Goal: Information Seeking & Learning: Learn about a topic

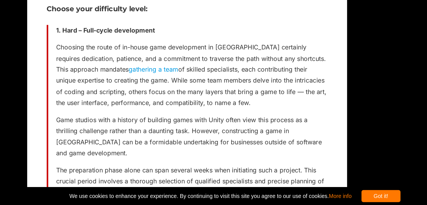
scroll to position [861, 0]
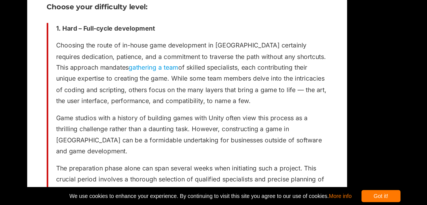
click at [159, 112] on p "Choosing the route of in-house game development in [GEOGRAPHIC_DATA] certainly …" at bounding box center [182, 110] width 195 height 48
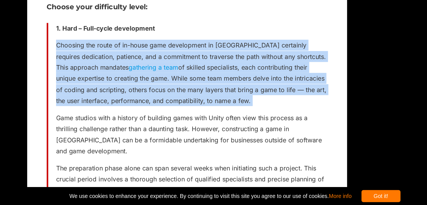
click at [159, 112] on p "Choosing the route of in-house game development in [GEOGRAPHIC_DATA] certainly …" at bounding box center [182, 110] width 195 height 48
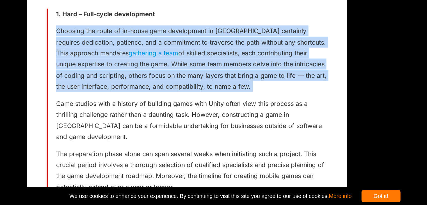
scroll to position [874, 0]
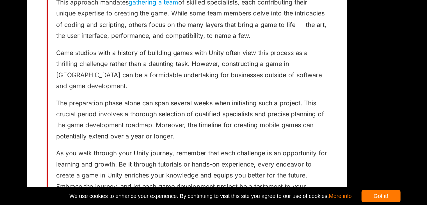
scroll to position [908, 0]
click at [136, 112] on p "Game studios with a history of building games with Unity often view this proces…" at bounding box center [182, 107] width 195 height 32
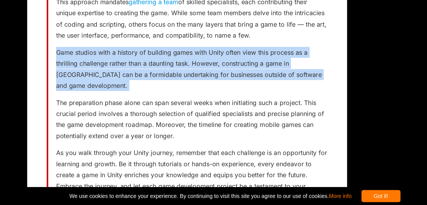
click at [136, 112] on p "Game studios with a history of building games with Unity often view this proces…" at bounding box center [182, 107] width 195 height 32
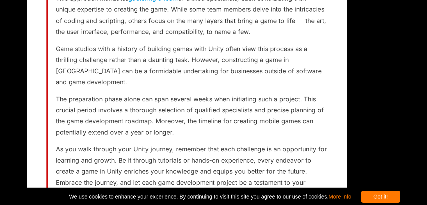
click at [136, 111] on p "Game studios with a history of building games with Unity often view this proces…" at bounding box center [182, 104] width 195 height 32
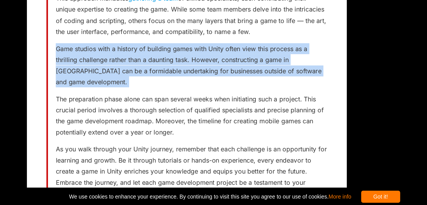
click at [136, 111] on p "Game studios with a history of building games with Unity often view this proces…" at bounding box center [182, 104] width 195 height 32
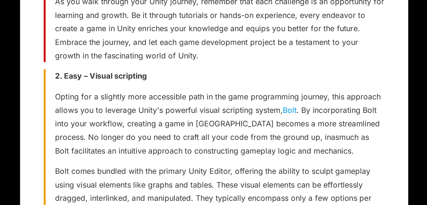
scroll to position [1029, 0]
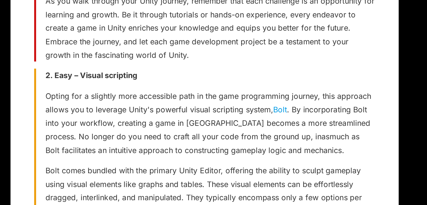
click at [184, 111] on p "Opting for a slightly more accessible path in the game programming journey, thi…" at bounding box center [182, 119] width 195 height 40
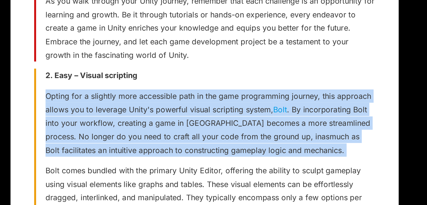
click at [184, 111] on p "Opting for a slightly more accessible path in the game programming journey, thi…" at bounding box center [182, 119] width 195 height 40
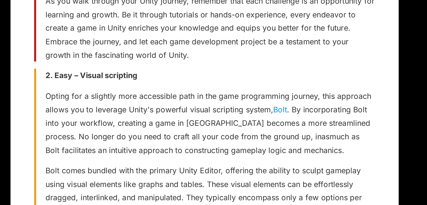
click at [184, 111] on p "Opting for a slightly more accessible path in the game programming journey, thi…" at bounding box center [182, 119] width 195 height 40
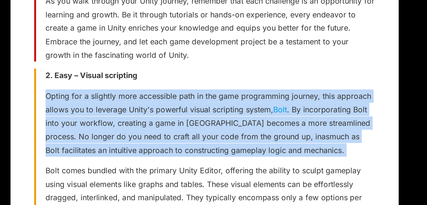
click at [184, 111] on p "Opting for a slightly more accessible path in the game programming journey, thi…" at bounding box center [182, 119] width 195 height 40
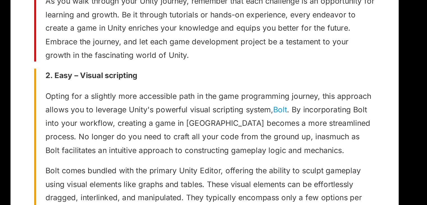
click at [184, 111] on p "Opting for a slightly more accessible path in the game programming journey, thi…" at bounding box center [182, 119] width 195 height 40
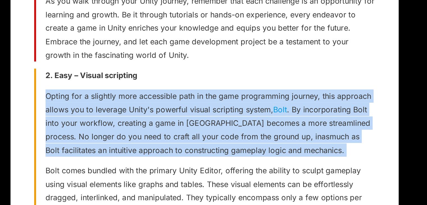
click at [184, 111] on p "Opting for a slightly more accessible path in the game programming journey, thi…" at bounding box center [182, 119] width 195 height 40
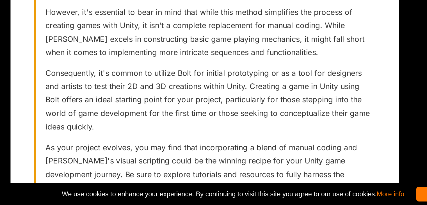
scroll to position [1122, 0]
click at [245, 141] on p "Consequently, it's common to utilize Bolt for initial prototyping or as a tool …" at bounding box center [182, 142] width 195 height 40
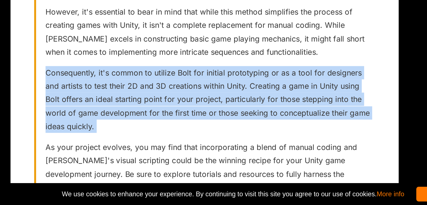
click at [245, 141] on p "Consequently, it's common to utilize Bolt for initial prototyping or as a tool …" at bounding box center [182, 142] width 195 height 40
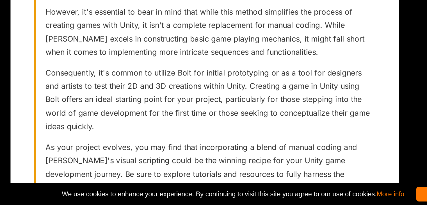
click at [245, 141] on p "Consequently, it's common to utilize Bolt for initial prototyping or as a tool …" at bounding box center [182, 142] width 195 height 40
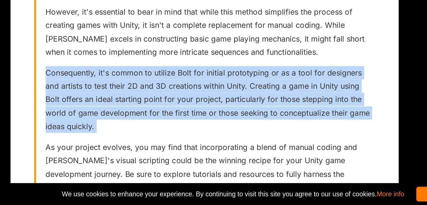
click at [245, 141] on p "Consequently, it's common to utilize Bolt for initial prototyping or as a tool …" at bounding box center [182, 142] width 195 height 40
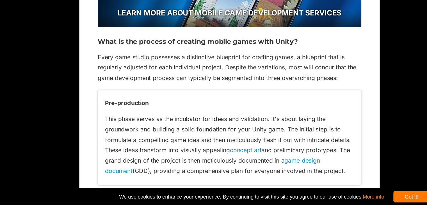
scroll to position [1478, 0]
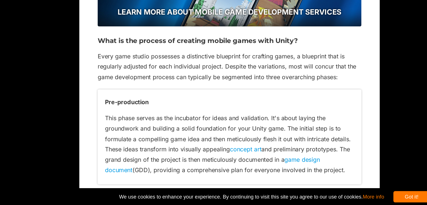
click at [245, 123] on div "Pre-production This phase serves as the incubator for ideas and validation. It'…" at bounding box center [179, 152] width 202 height 73
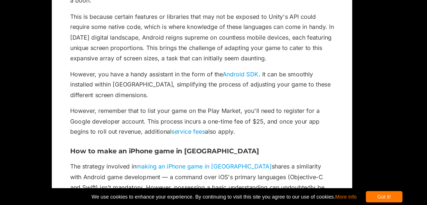
scroll to position [2036, 0]
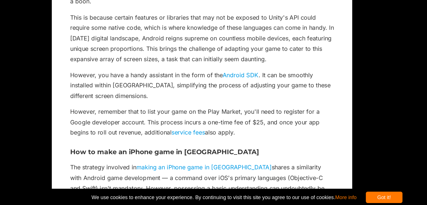
click at [165, 128] on p "However, remember that to list your game on the Play Market, you'll need to reg…" at bounding box center [179, 140] width 202 height 24
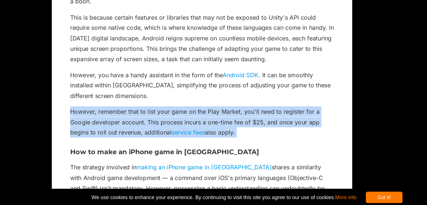
click at [165, 128] on p "However, remember that to list your game on the Play Market, you'll need to reg…" at bounding box center [179, 140] width 202 height 24
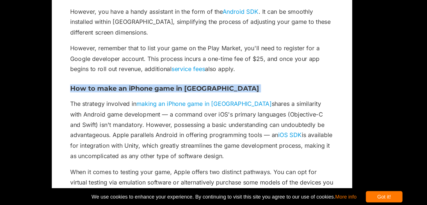
scroll to position [2085, 0]
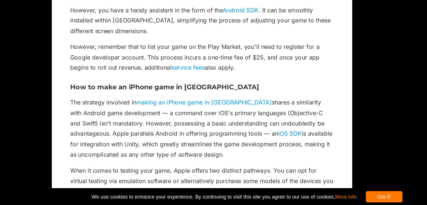
click at [134, 142] on p "The strategy involved in making an iPhone game in Unity shares a similarity wit…" at bounding box center [179, 146] width 202 height 48
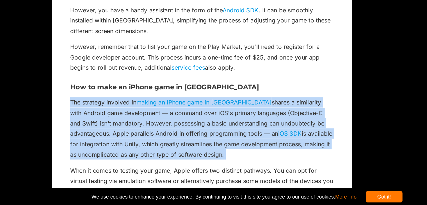
click at [134, 142] on p "The strategy involved in making an iPhone game in Unity shares a similarity wit…" at bounding box center [179, 146] width 202 height 48
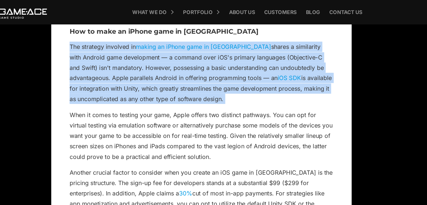
scroll to position [2174, 0]
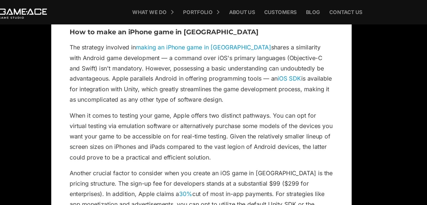
click at [98, 84] on p "When it comes to testing your game, Apple offers two distinct pathways. You can…" at bounding box center [179, 104] width 202 height 40
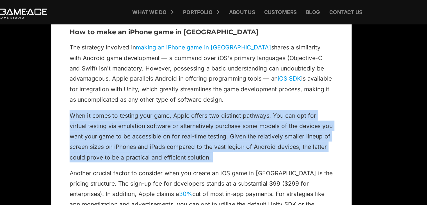
click at [98, 84] on p "When it comes to testing your game, Apple offers two distinct pathways. You can…" at bounding box center [179, 104] width 202 height 40
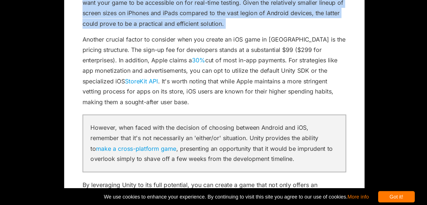
scroll to position [2234, 0]
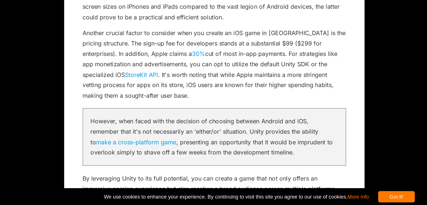
click at [98, 136] on p "However, when faced with the decision of choosing between Android and iOS, reme…" at bounding box center [179, 152] width 190 height 32
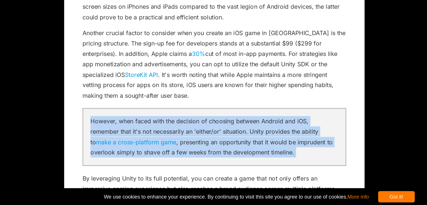
click at [98, 136] on p "However, when faced with the decision of choosing between Android and iOS, reme…" at bounding box center [179, 152] width 190 height 32
click at [97, 136] on p "However, when faced with the decision of choosing between Android and iOS, reme…" at bounding box center [179, 152] width 190 height 32
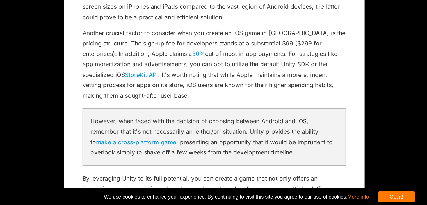
click at [97, 136] on p "However, when faced with the decision of choosing between Android and iOS, reme…" at bounding box center [179, 152] width 190 height 32
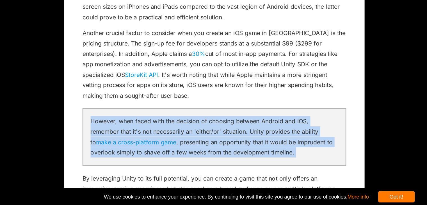
click at [97, 136] on p "However, when faced with the decision of choosing between Android and iOS, reme…" at bounding box center [179, 152] width 190 height 32
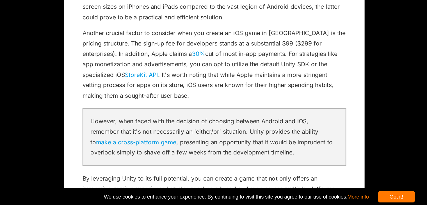
click at [97, 136] on p "However, when faced with the decision of choosing between Android and iOS, reme…" at bounding box center [179, 152] width 190 height 32
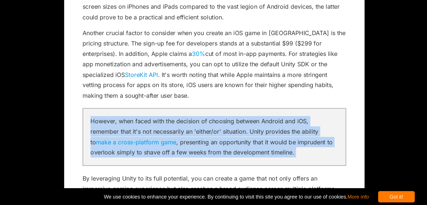
click at [97, 136] on p "However, when faced with the decision of choosing between Android and iOS, reme…" at bounding box center [179, 152] width 190 height 32
click at [126, 136] on p "However, when faced with the decision of choosing between Android and iOS, reme…" at bounding box center [179, 152] width 190 height 32
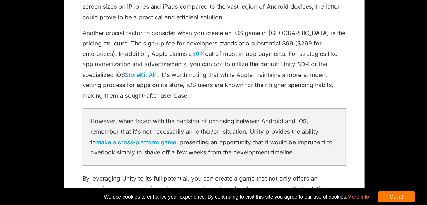
click at [126, 136] on p "However, when faced with the decision of choosing between Android and iOS, reme…" at bounding box center [179, 152] width 190 height 32
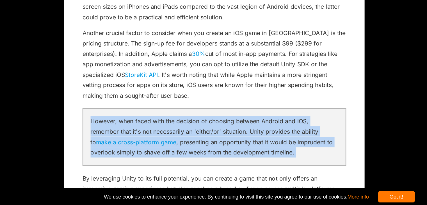
click at [126, 136] on p "However, when faced with the decision of choosing between Android and iOS, reme…" at bounding box center [179, 152] width 190 height 32
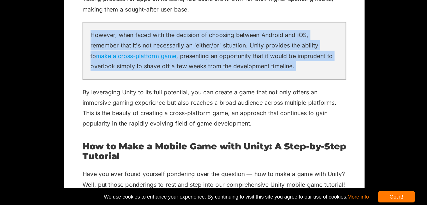
scroll to position [2300, 0]
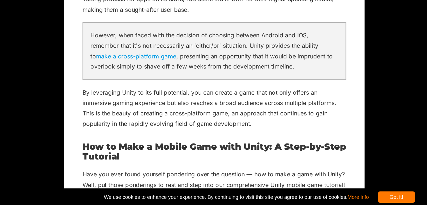
click at [116, 114] on p "By leveraging Unity to its full potential, you can create a game that not only …" at bounding box center [179, 130] width 202 height 32
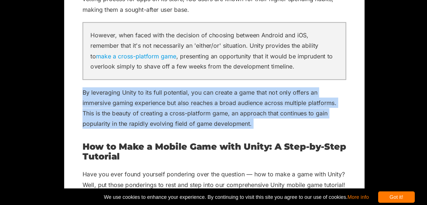
click at [116, 114] on p "By leveraging Unity to its full potential, you can create a game that not only …" at bounding box center [179, 130] width 202 height 32
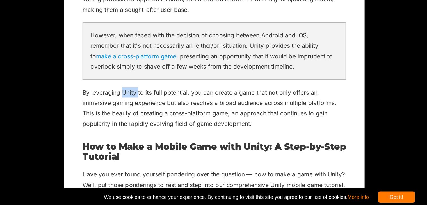
click at [116, 114] on p "By leveraging Unity to its full potential, you can create a game that not only …" at bounding box center [179, 130] width 202 height 32
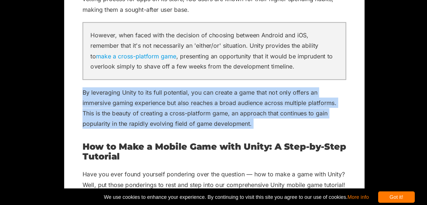
click at [116, 114] on p "By leveraging Unity to its full potential, you can create a game that not only …" at bounding box center [179, 130] width 202 height 32
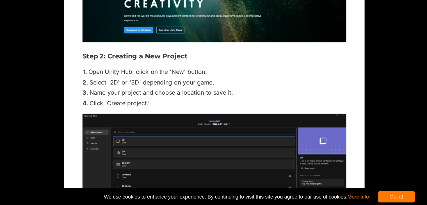
scroll to position [2722, 0]
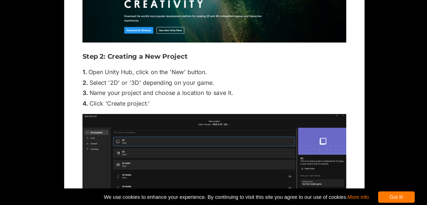
click at [116, 135] on img at bounding box center [179, 190] width 202 height 110
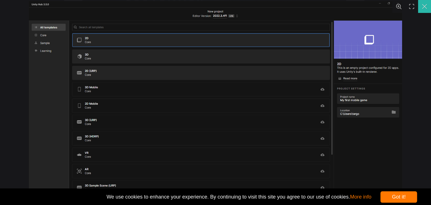
click at [341, 56] on button "You can close this modal content with the ESC key" at bounding box center [340, 52] width 10 height 10
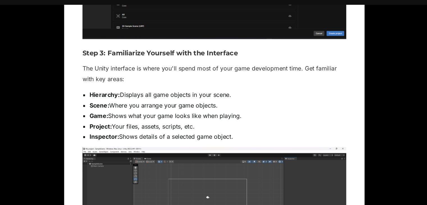
scroll to position [2921, 0]
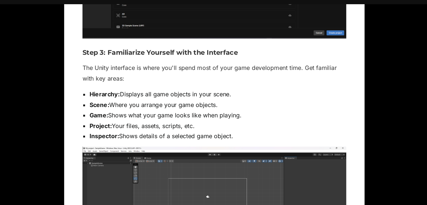
click at [121, 84] on li "Hierarchy: Displays all game objects in your scene." at bounding box center [181, 88] width 197 height 8
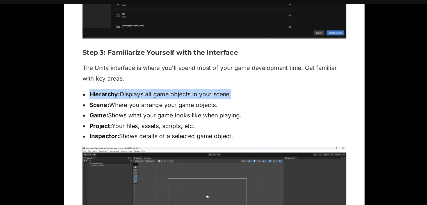
click at [121, 84] on li "Hierarchy: Displays all game objects in your scene." at bounding box center [181, 88] width 197 height 8
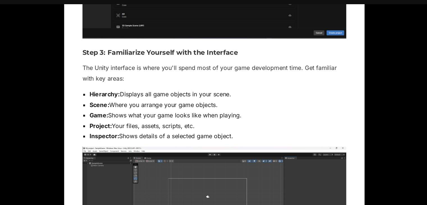
click at [123, 92] on li "Scene: Where you arrange your game objects." at bounding box center [181, 96] width 197 height 8
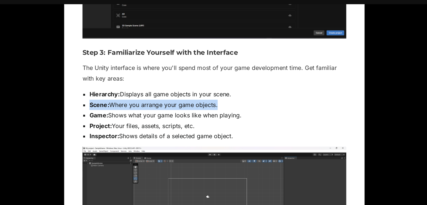
click at [123, 92] on li "Scene: Where you arrange your game objects." at bounding box center [181, 96] width 197 height 8
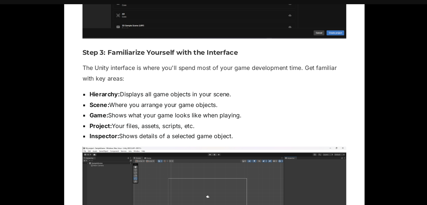
click at [129, 100] on li "Game: Shows what your game looks like when playing." at bounding box center [181, 104] width 197 height 8
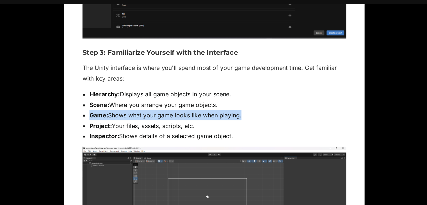
click at [129, 100] on li "Game: Shows what your game looks like when playing." at bounding box center [181, 104] width 197 height 8
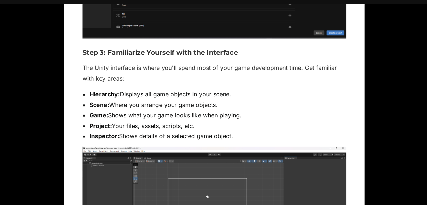
click at [128, 108] on li "Project: Your files, assets, scripts, etc." at bounding box center [181, 112] width 197 height 8
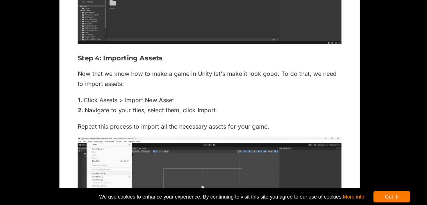
scroll to position [3077, 0]
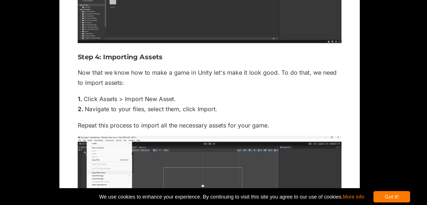
click at [128, 139] on p "Repeat this process to import all the necessary assets for your game." at bounding box center [179, 143] width 202 height 8
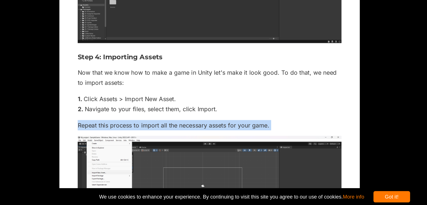
click at [128, 139] on p "Repeat this process to import all the necessary assets for your game." at bounding box center [179, 143] width 202 height 8
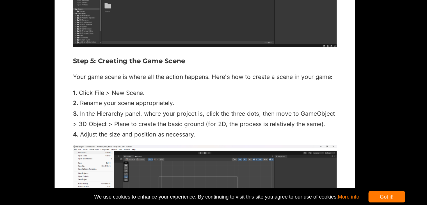
scroll to position [3254, 0]
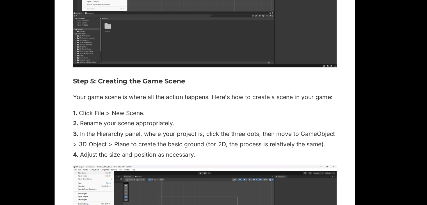
click at [127, 102] on p "Your game scene is where all the action happens. Here's how to create a scene i…" at bounding box center [179, 106] width 202 height 8
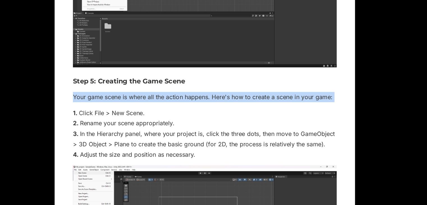
click at [127, 102] on p "Your game scene is where all the action happens. Here's how to create a scene i…" at bounding box center [179, 106] width 202 height 8
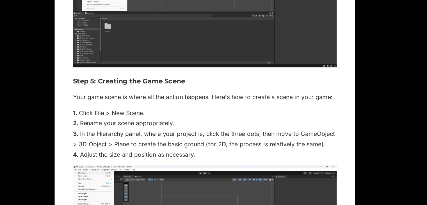
click at [124, 122] on li "Rename your scene appropriately." at bounding box center [179, 126] width 202 height 8
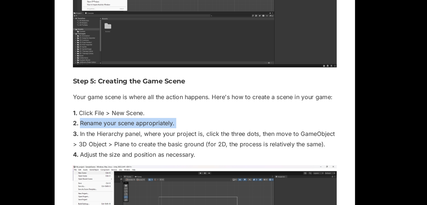
click at [124, 122] on li "Rename your scene appropriately." at bounding box center [179, 126] width 202 height 8
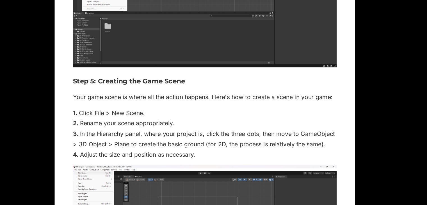
click at [125, 130] on li "In the Hierarchy panel, where your project is, click the three dots, then move …" at bounding box center [179, 138] width 202 height 16
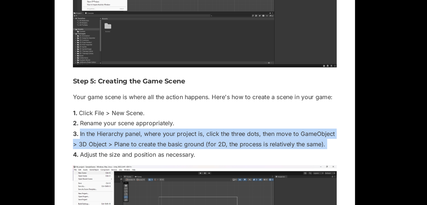
click at [125, 130] on li "In the Hierarchy panel, where your project is, click the three dots, then move …" at bounding box center [179, 138] width 202 height 16
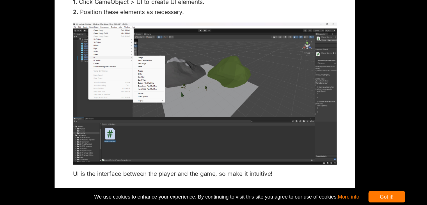
scroll to position [4383, 0]
